Goal: Information Seeking & Learning: Learn about a topic

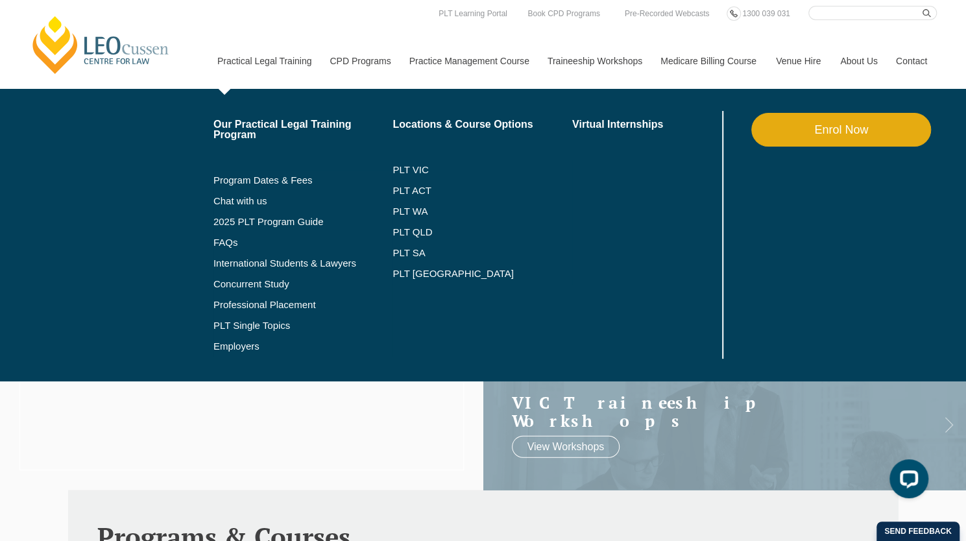
click at [401, 179] on li "PLT VIC" at bounding box center [482, 170] width 180 height 21
click at [412, 167] on link "PLT VIC" at bounding box center [482, 170] width 180 height 10
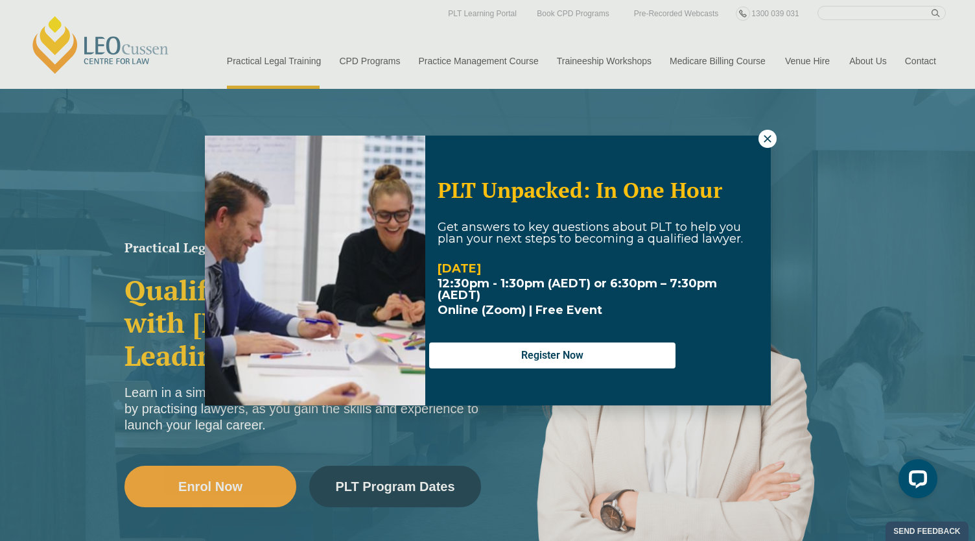
click at [766, 137] on icon at bounding box center [767, 138] width 7 height 7
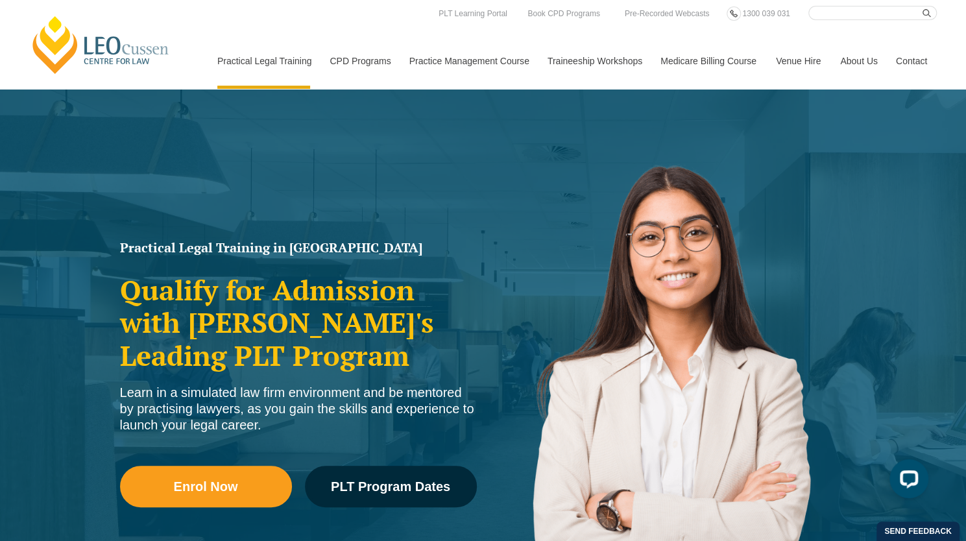
click at [369, 465] on div "Enrol Now PLT Program Dates" at bounding box center [298, 492] width 357 height 93
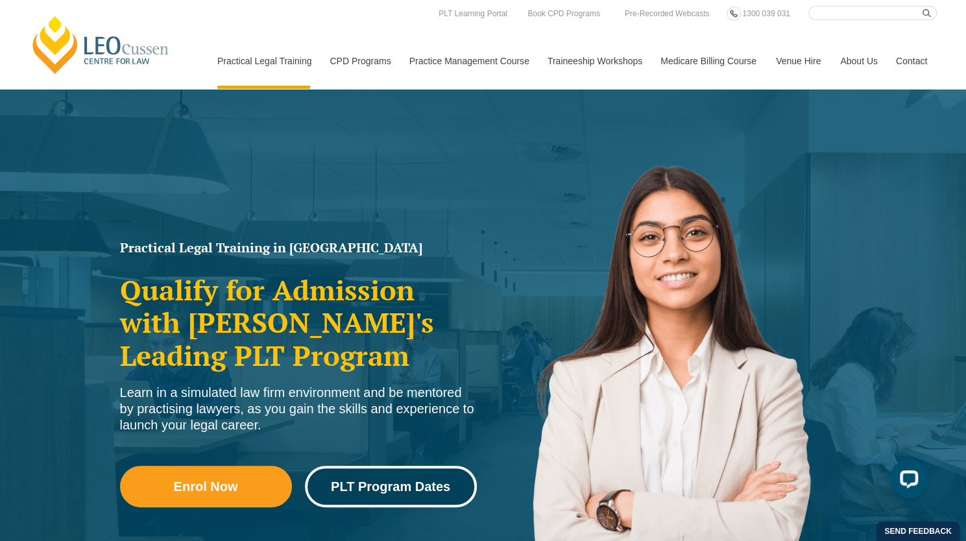
click at [438, 466] on link "PLT Program Dates" at bounding box center [391, 487] width 172 height 42
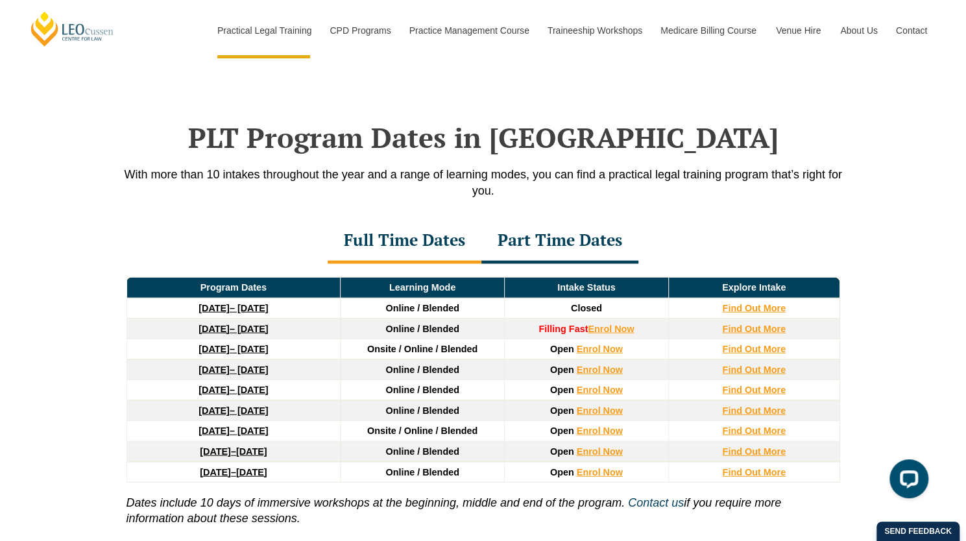
scroll to position [1673, 0]
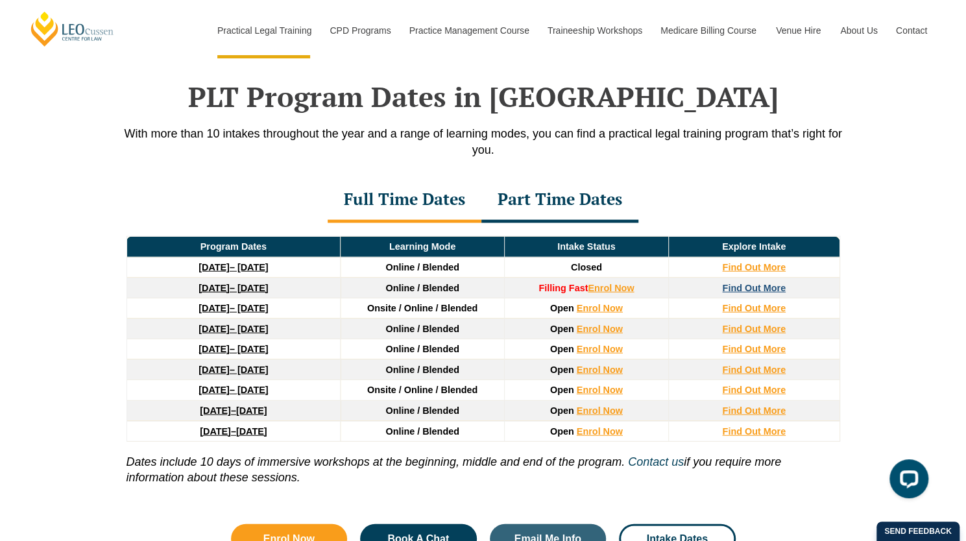
click at [737, 283] on strong "Find Out More" at bounding box center [754, 288] width 64 height 10
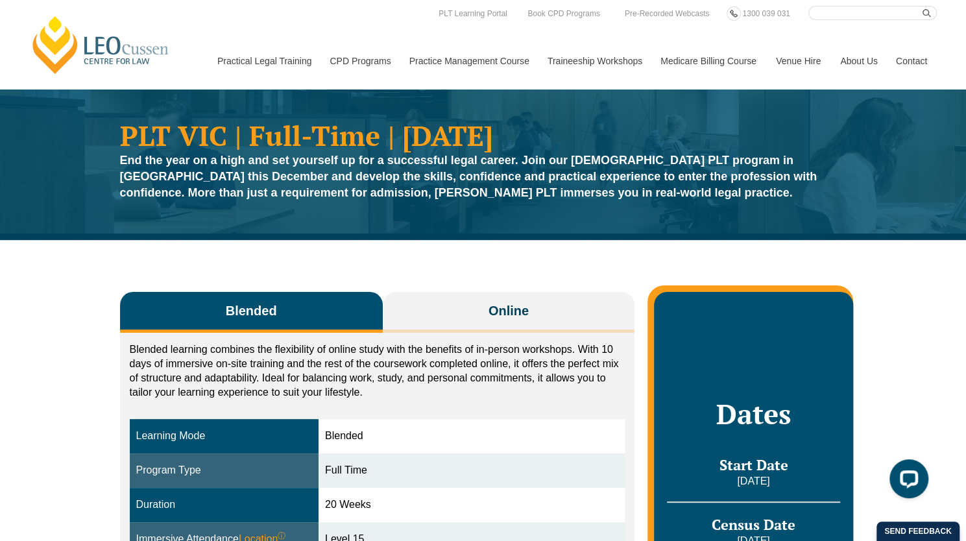
click at [471, 343] on p "Blended learning combines the flexibility of online study with the benefits of …" at bounding box center [377, 370] width 495 height 57
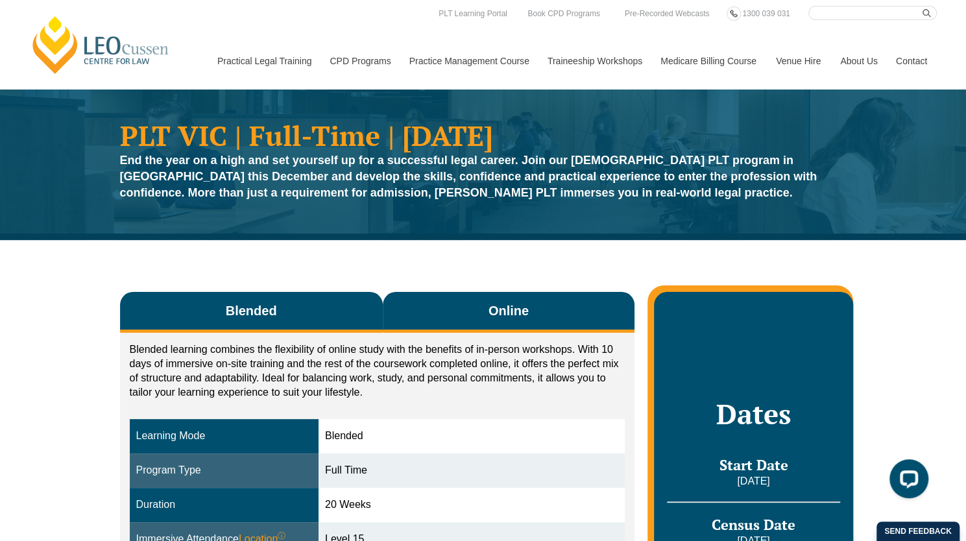
click at [455, 320] on button "Online" at bounding box center [509, 312] width 252 height 41
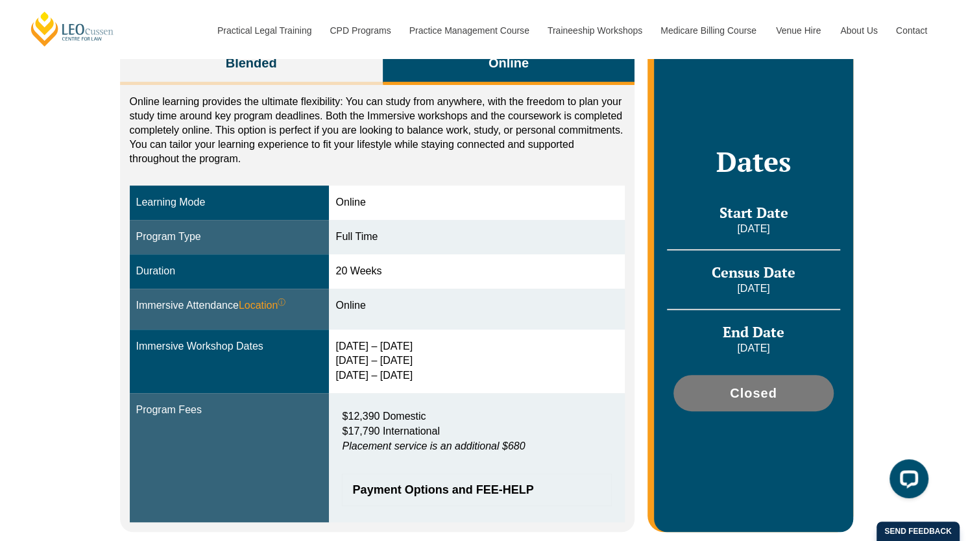
scroll to position [249, 0]
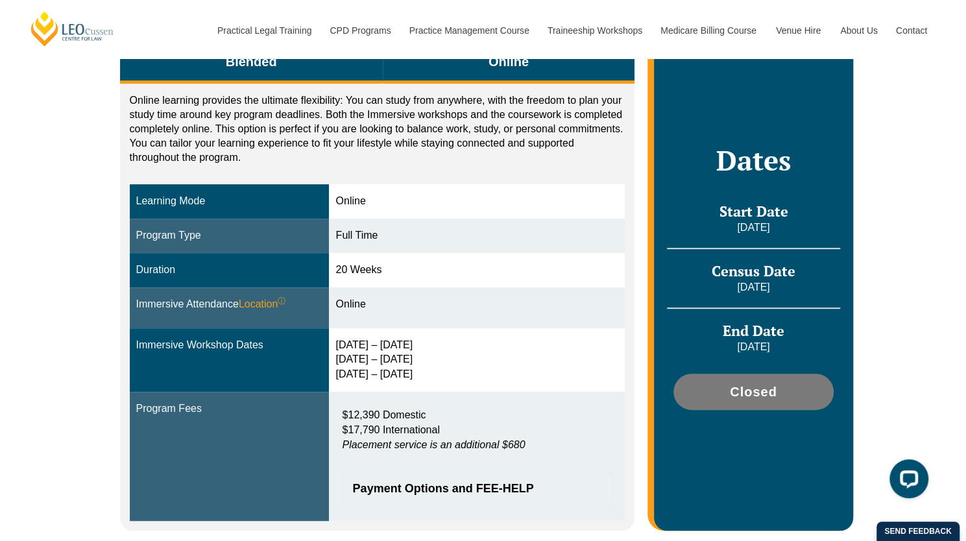
click at [329, 80] on button "Blended" at bounding box center [251, 63] width 263 height 41
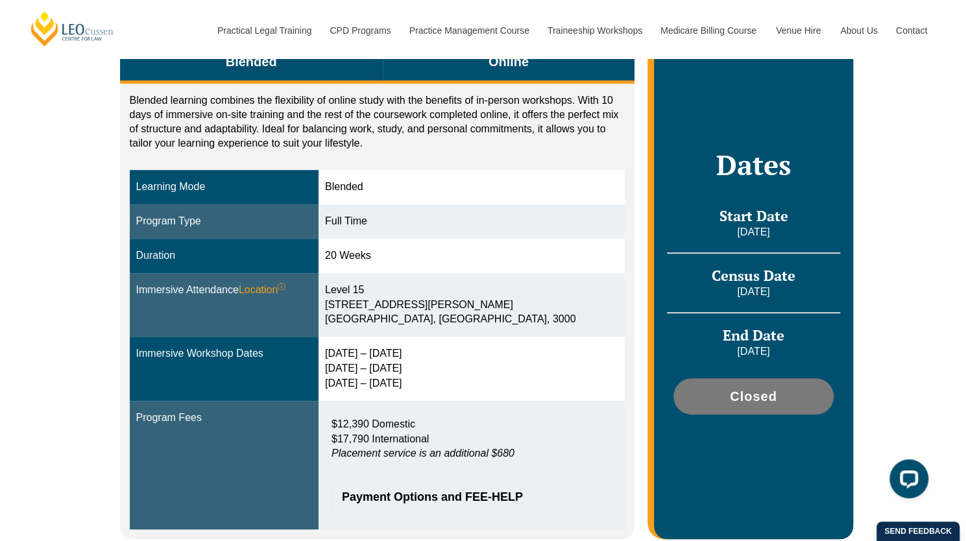
click at [438, 69] on button "Online" at bounding box center [509, 63] width 252 height 41
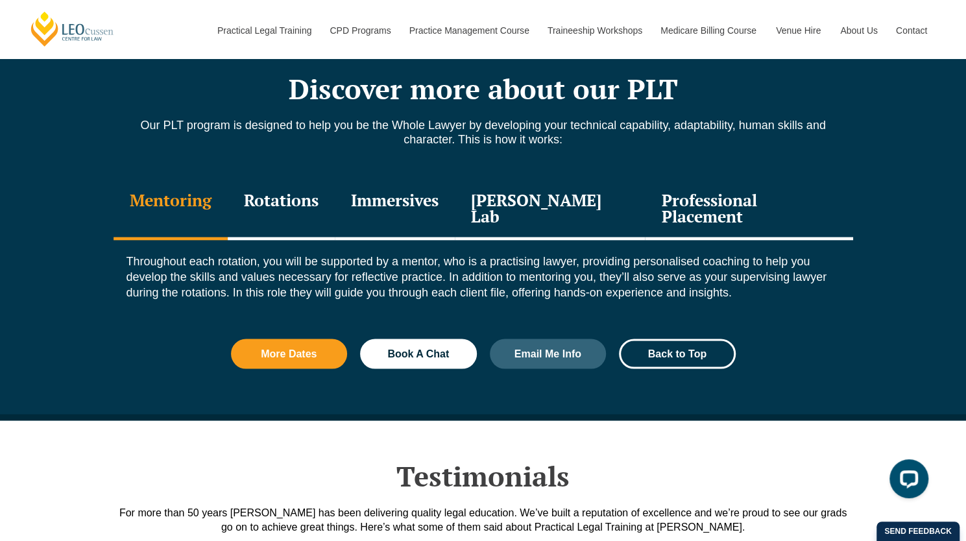
scroll to position [1432, 0]
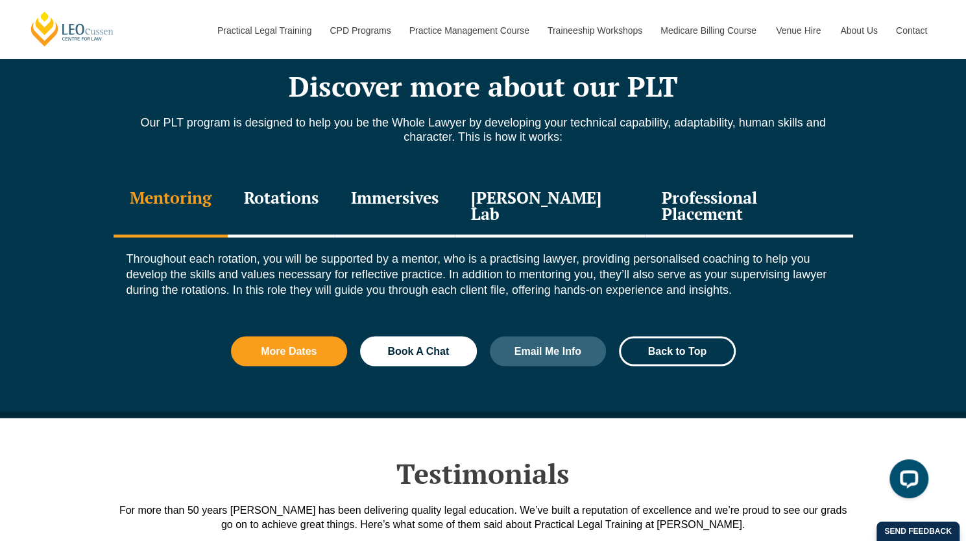
click at [394, 185] on div "Immersives" at bounding box center [395, 207] width 120 height 62
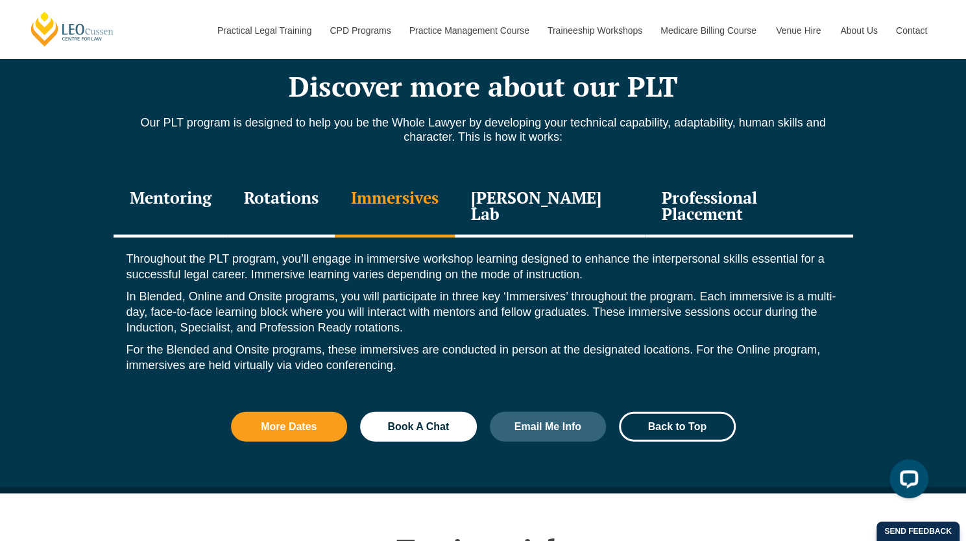
click at [510, 202] on div "[PERSON_NAME] Lab" at bounding box center [550, 207] width 191 height 62
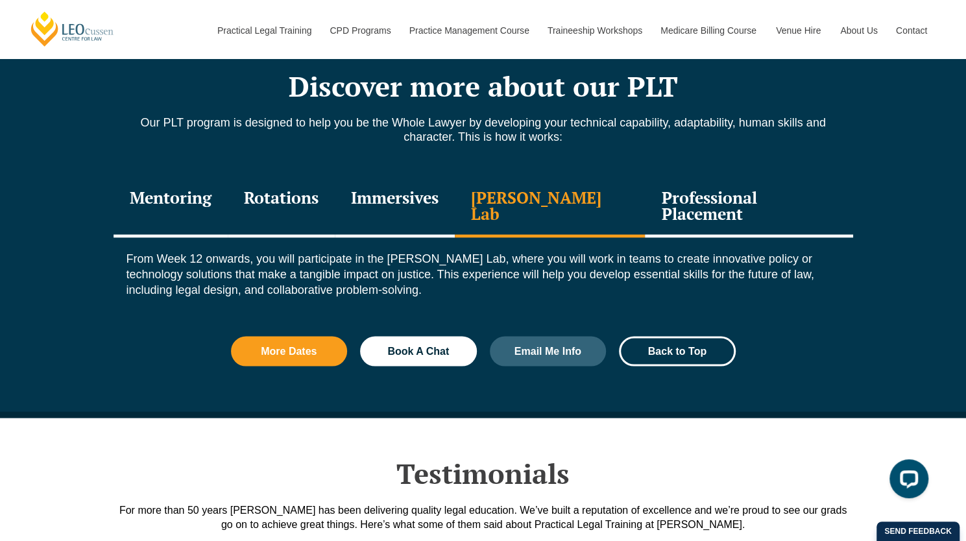
click at [394, 192] on div "Immersives" at bounding box center [395, 207] width 120 height 62
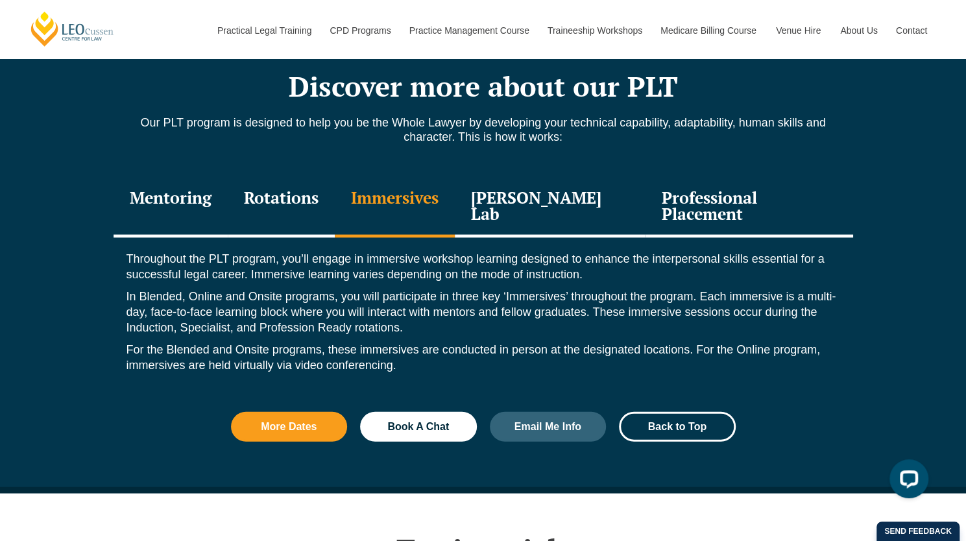
click at [273, 194] on div "Rotations" at bounding box center [281, 207] width 107 height 62
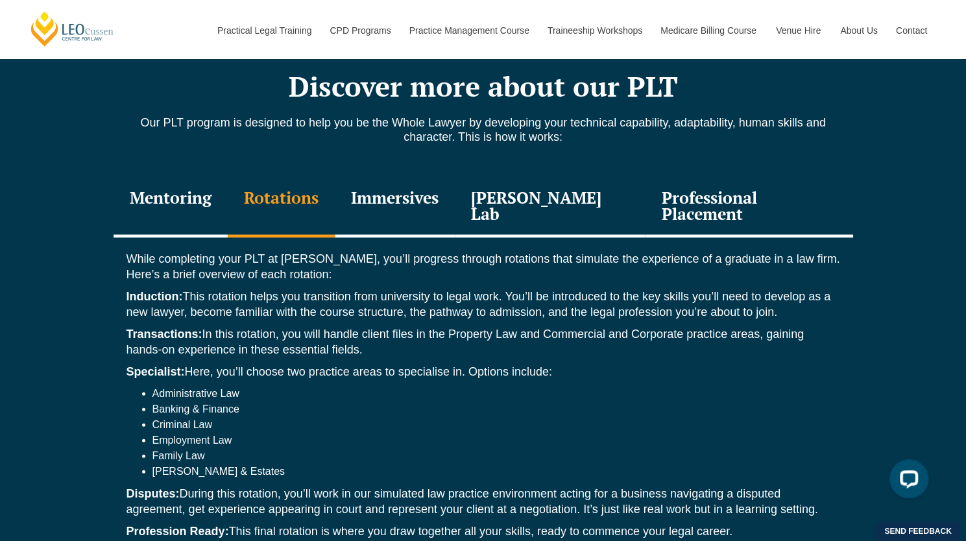
click at [658, 203] on div "Professional Placement" at bounding box center [749, 207] width 208 height 62
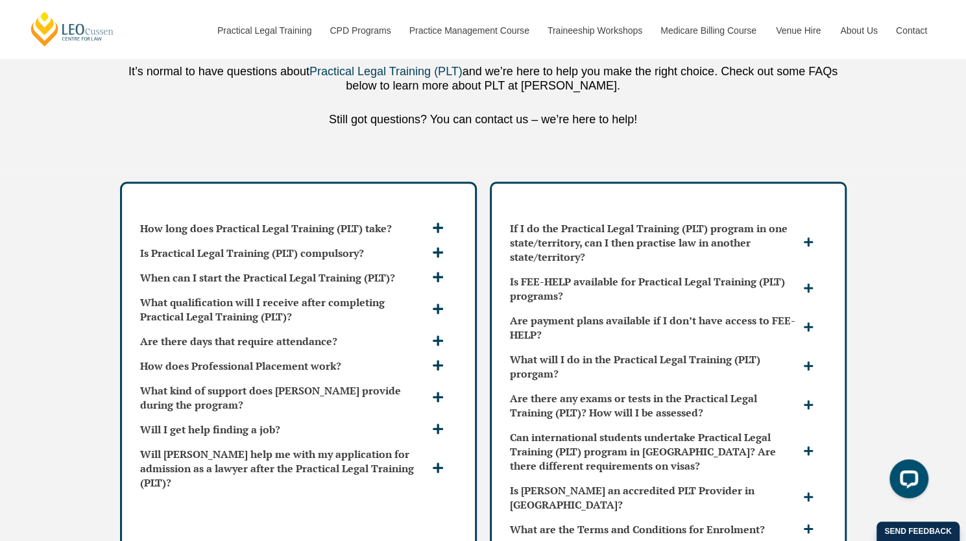
scroll to position [3463, 0]
click at [370, 220] on h3 "How long does Practical Legal Training (PLT) take?" at bounding box center [284, 227] width 289 height 14
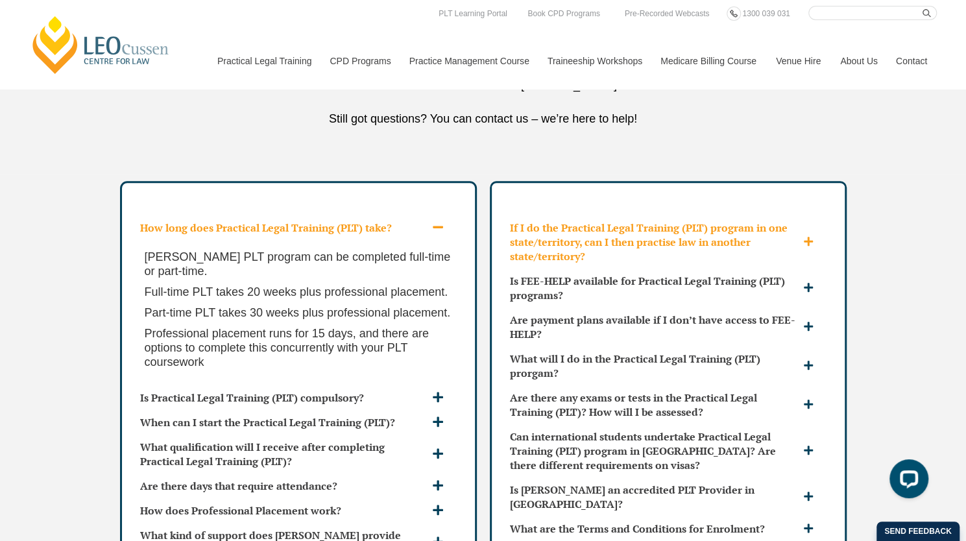
click at [541, 222] on h3 "If I do the Practical Legal Training (PLT) program in one state/territory, can …" at bounding box center [655, 241] width 290 height 43
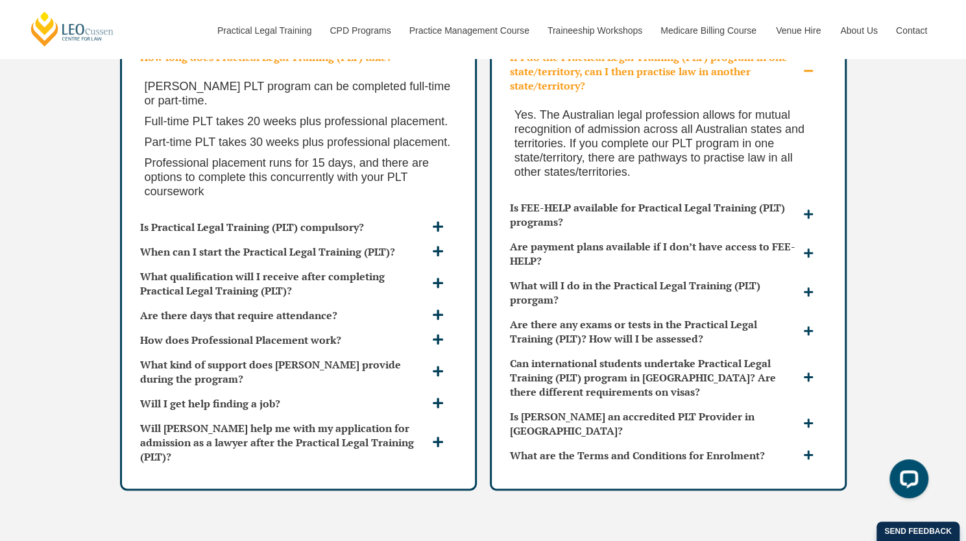
scroll to position [3639, 0]
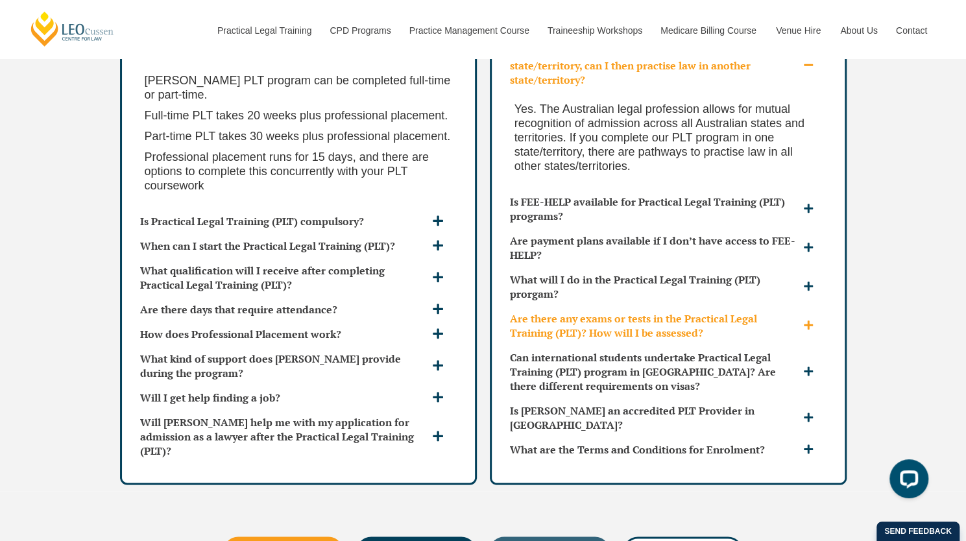
click at [584, 311] on h3 "Are there any exams or tests in the Practical Legal Training (PLT)? How will I …" at bounding box center [655, 325] width 290 height 29
